Goal: Find specific page/section: Find specific page/section

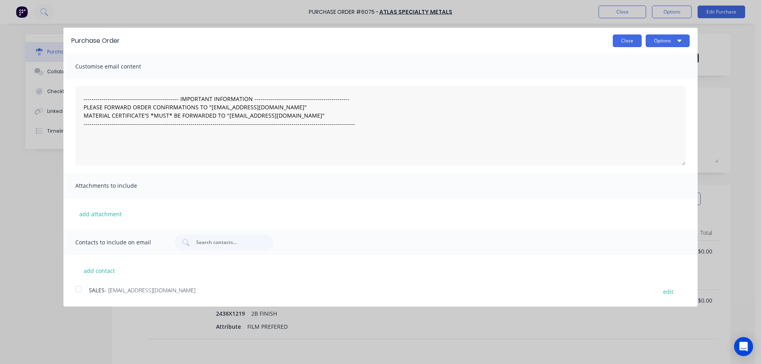
click at [636, 39] on button "Close" at bounding box center [627, 40] width 29 height 13
type textarea "x"
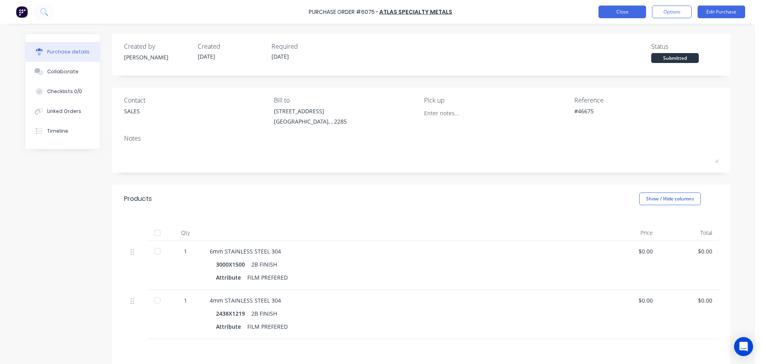
click at [618, 16] on button "Close" at bounding box center [623, 12] width 48 height 13
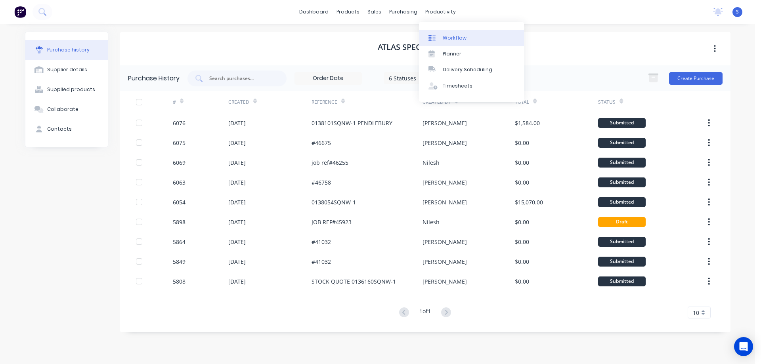
click at [459, 38] on div "Workflow" at bounding box center [455, 37] width 24 height 7
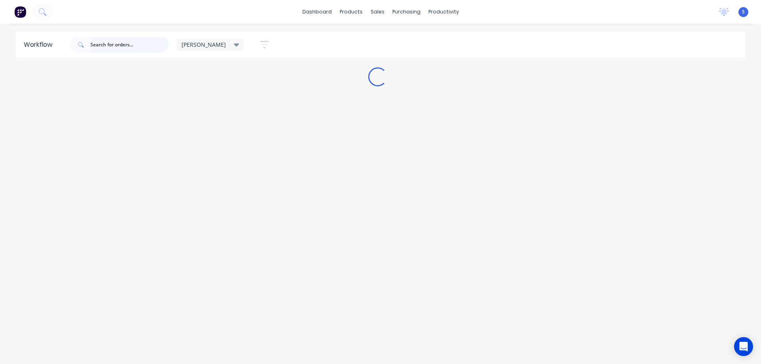
click at [133, 46] on input "text" at bounding box center [129, 45] width 78 height 16
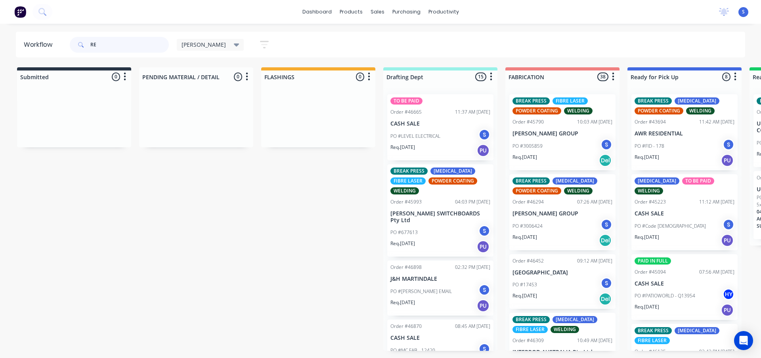
type input "R"
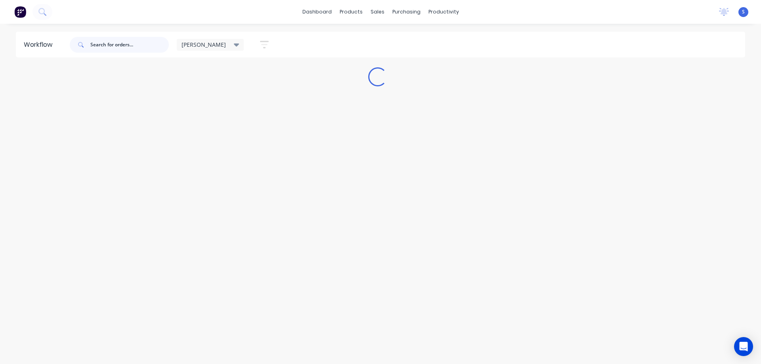
type input "R"
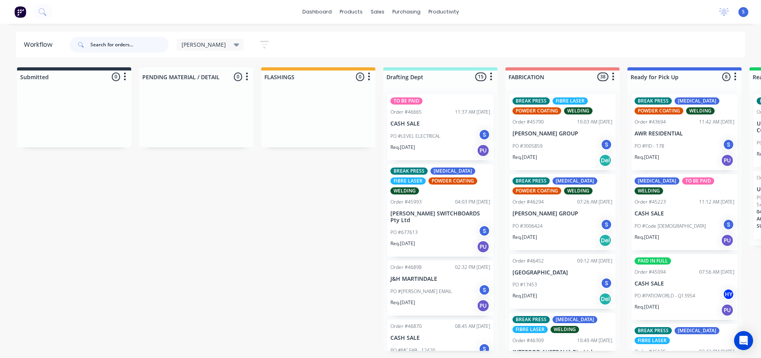
click at [121, 44] on input "text" at bounding box center [129, 45] width 78 height 16
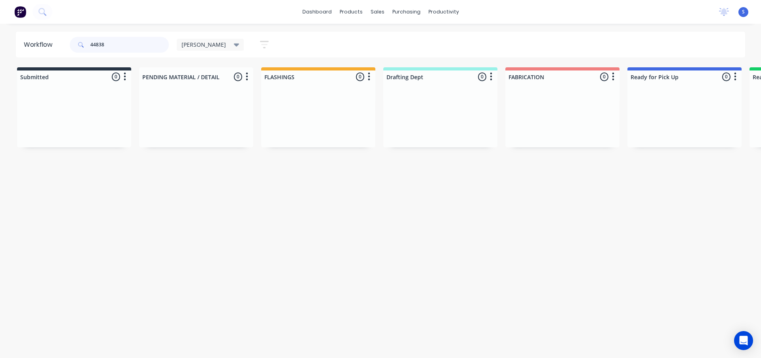
type input "44838"
click at [200, 46] on div "[PERSON_NAME]" at bounding box center [211, 44] width 58 height 7
click at [193, 104] on button "None" at bounding box center [225, 103] width 84 height 9
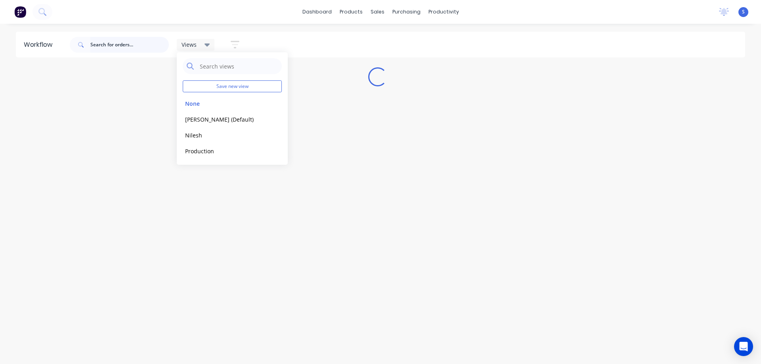
click at [112, 46] on input "text" at bounding box center [129, 45] width 78 height 16
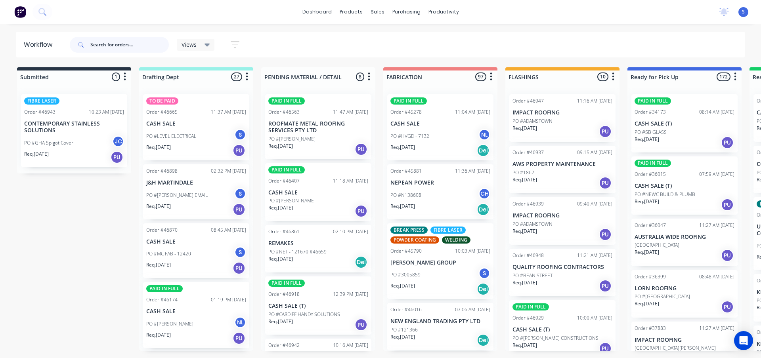
click at [111, 45] on input "text" at bounding box center [129, 45] width 78 height 16
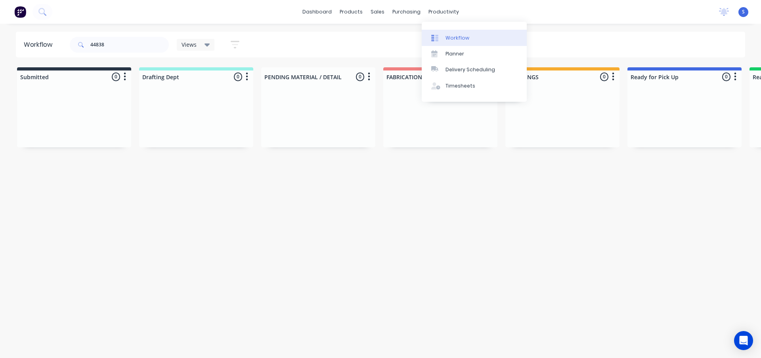
click at [465, 37] on div "Workflow" at bounding box center [458, 37] width 24 height 7
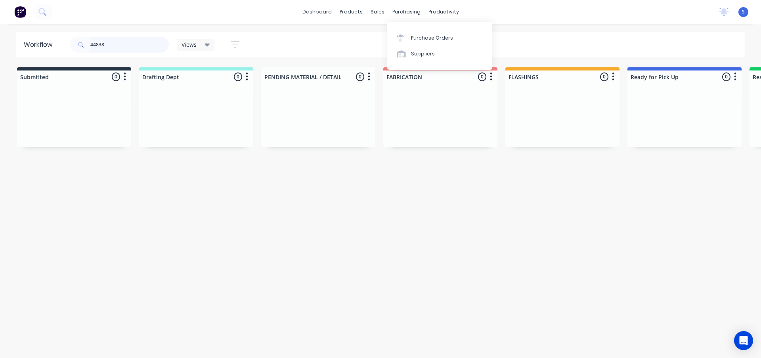
click at [120, 45] on input "44838" at bounding box center [129, 45] width 78 height 16
type input "MC FAB"
click at [210, 139] on div "Req. [DATE] PU" at bounding box center [196, 139] width 100 height 13
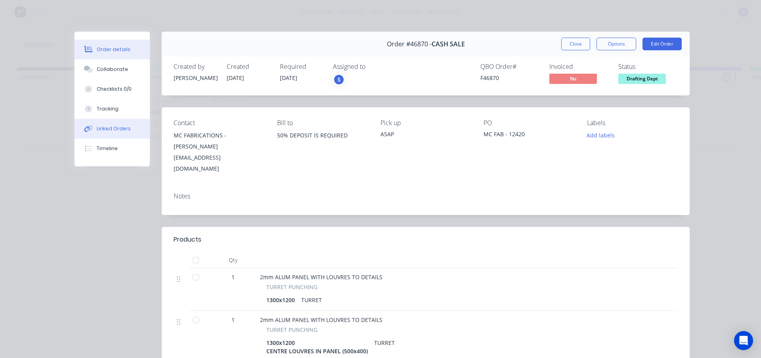
click at [108, 131] on div "Linked Orders" at bounding box center [114, 128] width 34 height 7
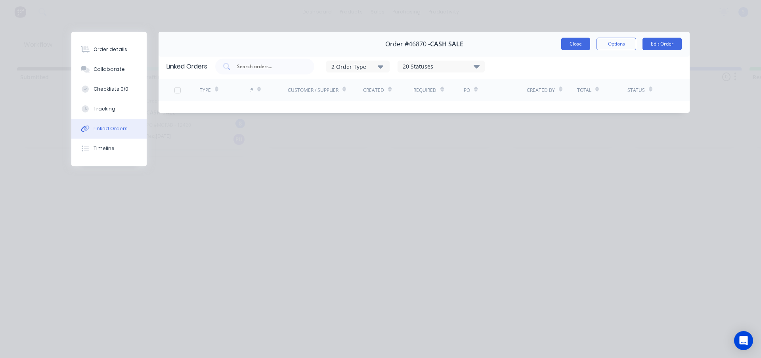
click at [576, 49] on button "Close" at bounding box center [575, 44] width 29 height 13
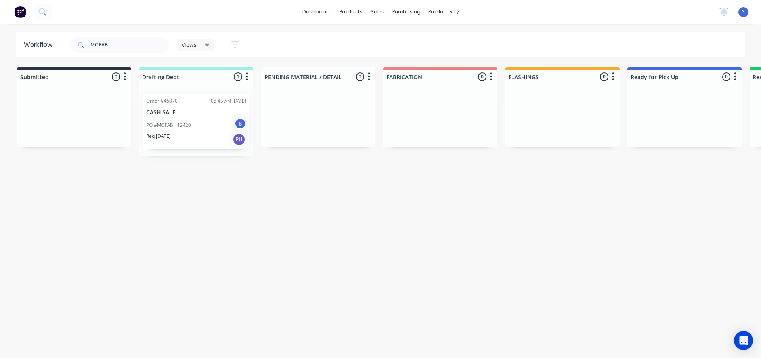
click at [155, 119] on div "PO #MC FAB - 12420 S" at bounding box center [196, 125] width 100 height 15
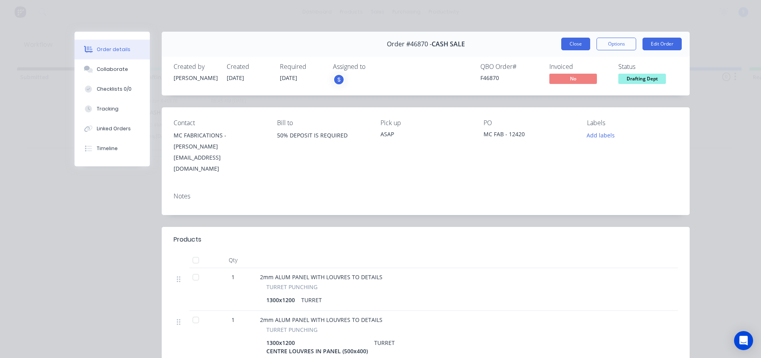
click at [584, 50] on button "Close" at bounding box center [575, 44] width 29 height 13
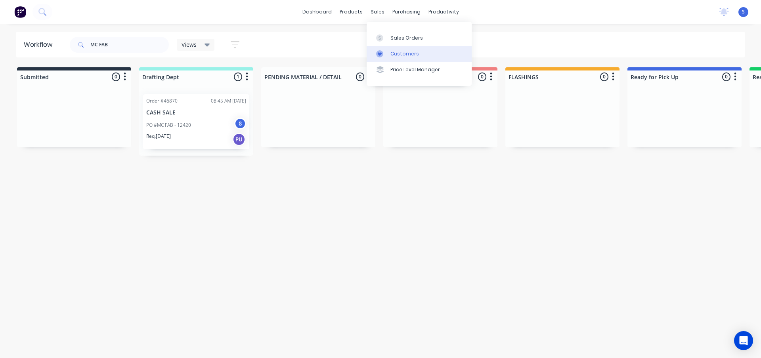
click at [408, 52] on div "Customers" at bounding box center [405, 53] width 29 height 7
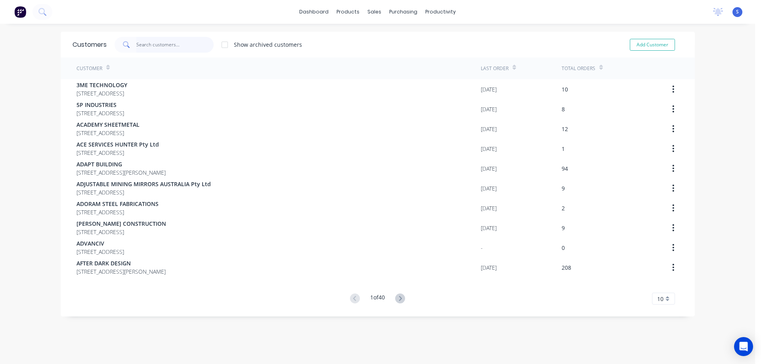
click at [148, 45] on input "text" at bounding box center [174, 45] width 77 height 16
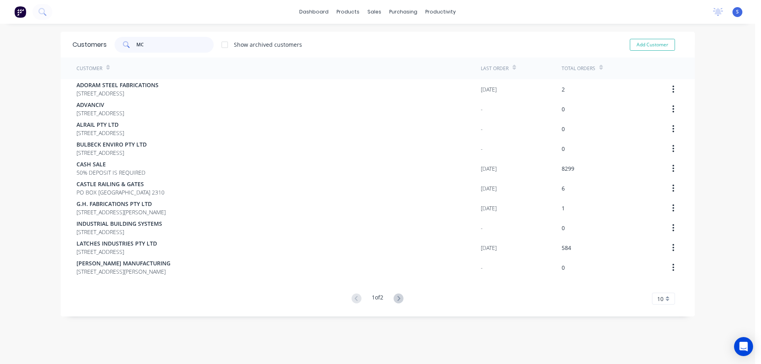
type input "M"
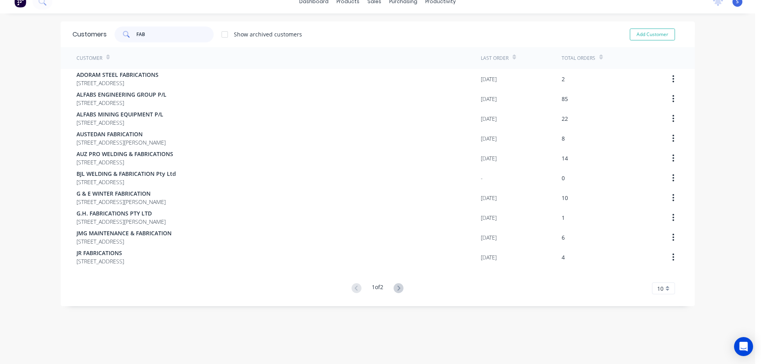
scroll to position [16, 0]
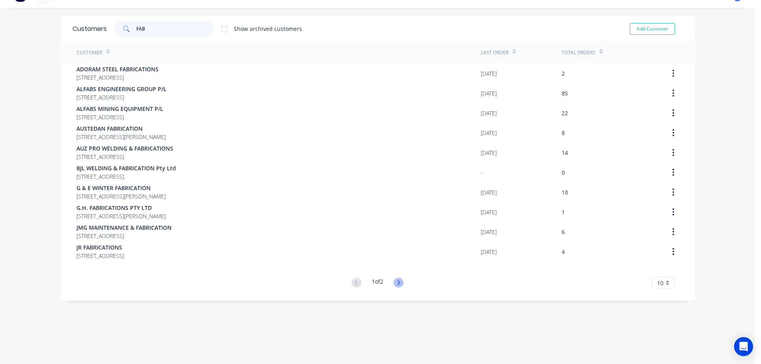
type input "FAB"
click at [398, 284] on icon at bounding box center [399, 282] width 3 height 5
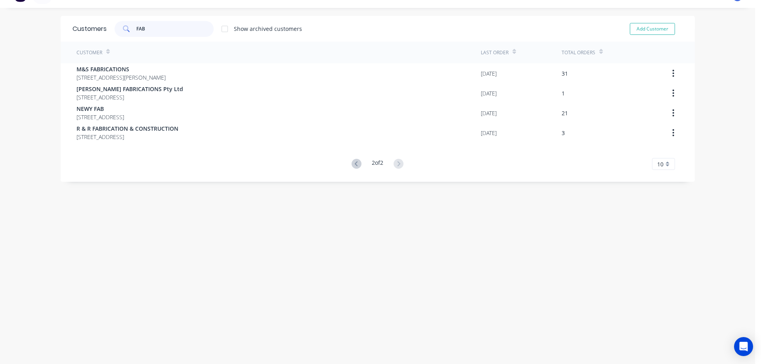
drag, startPoint x: 156, startPoint y: 28, endPoint x: 9, endPoint y: 41, distance: 147.6
click at [56, 38] on div "dashboard products sales purchasing productivity dashboard products Product Cat…" at bounding box center [377, 182] width 755 height 364
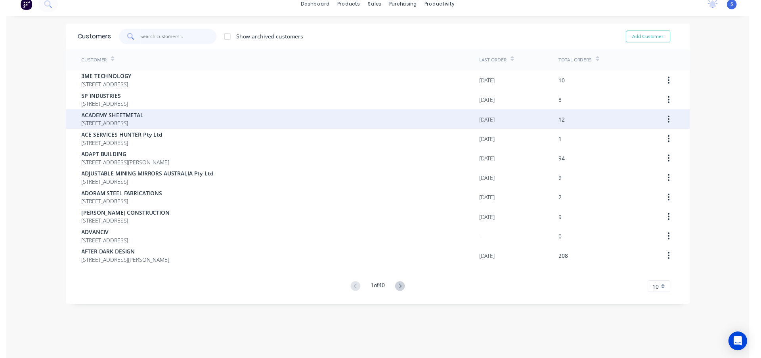
scroll to position [0, 0]
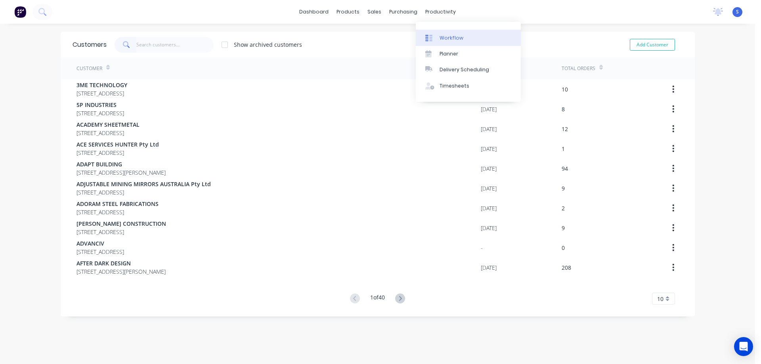
click at [452, 40] on div "Workflow" at bounding box center [452, 37] width 24 height 7
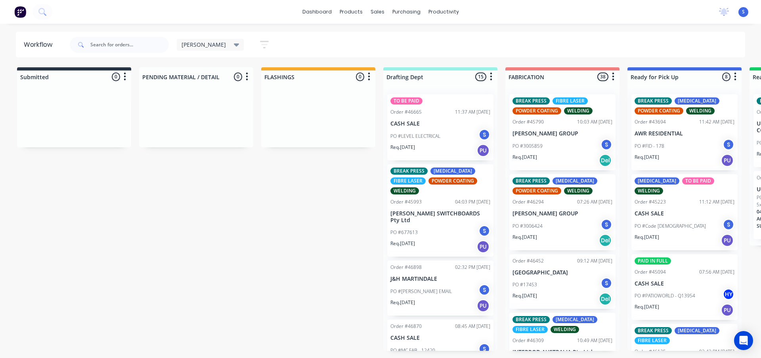
click at [322, 221] on div "Submitted 0 Sort By Created date Required date Order number Customer name Most …" at bounding box center [655, 209] width 1322 height 284
